Goal: Find specific page/section: Find specific page/section

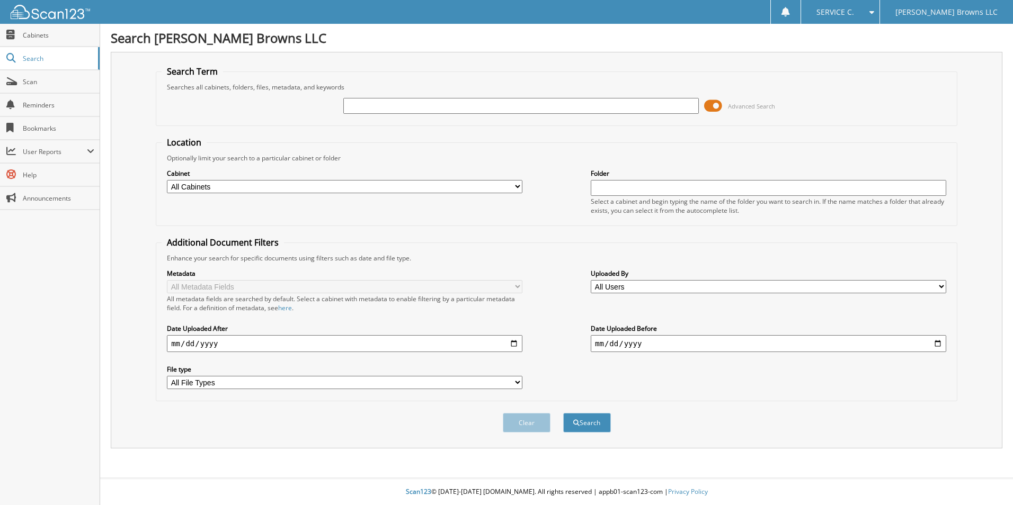
click at [716, 107] on span at bounding box center [713, 106] width 18 height 16
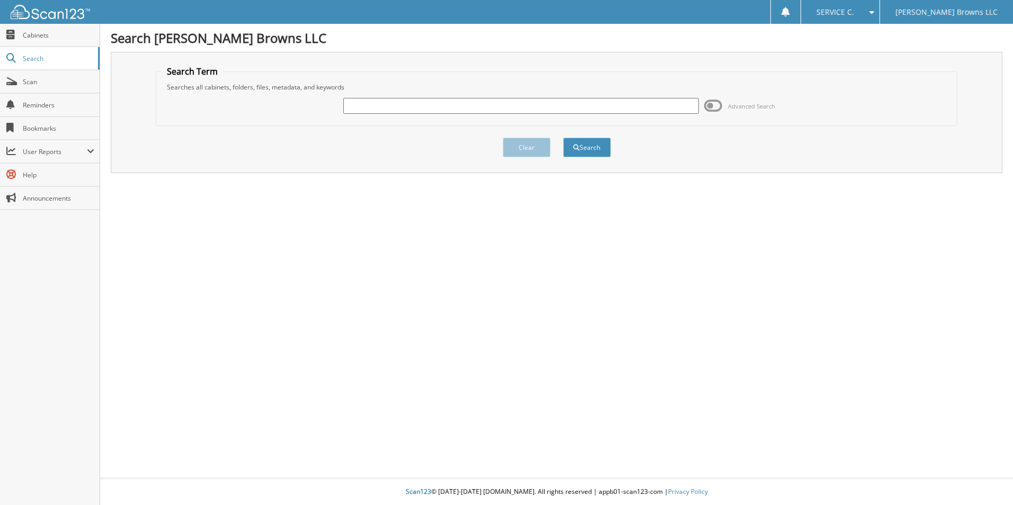
click at [484, 108] on input "text" at bounding box center [520, 106] width 355 height 16
type input "17934"
click at [590, 147] on button "Search" at bounding box center [587, 148] width 48 height 20
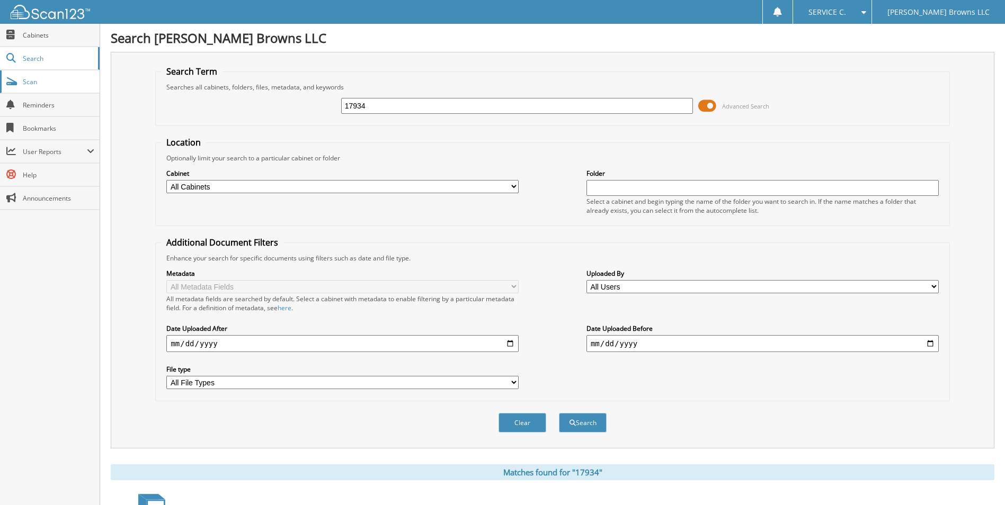
click at [31, 87] on link "Scan" at bounding box center [50, 81] width 100 height 23
